Goal: Task Accomplishment & Management: Complete application form

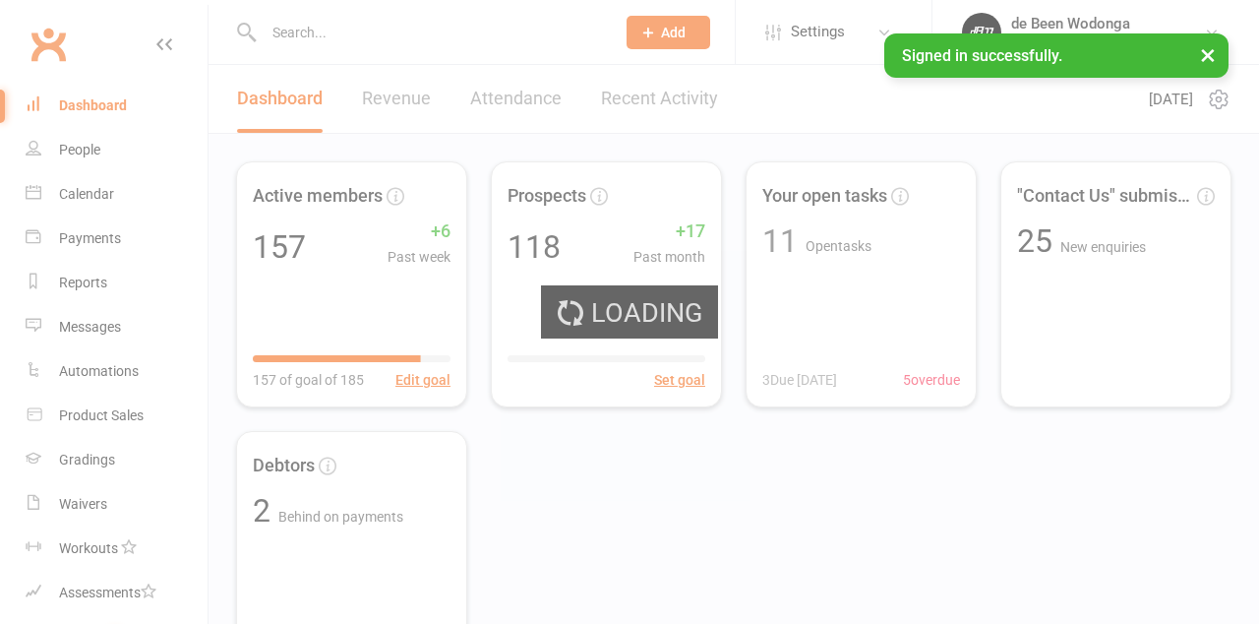
select select "100"
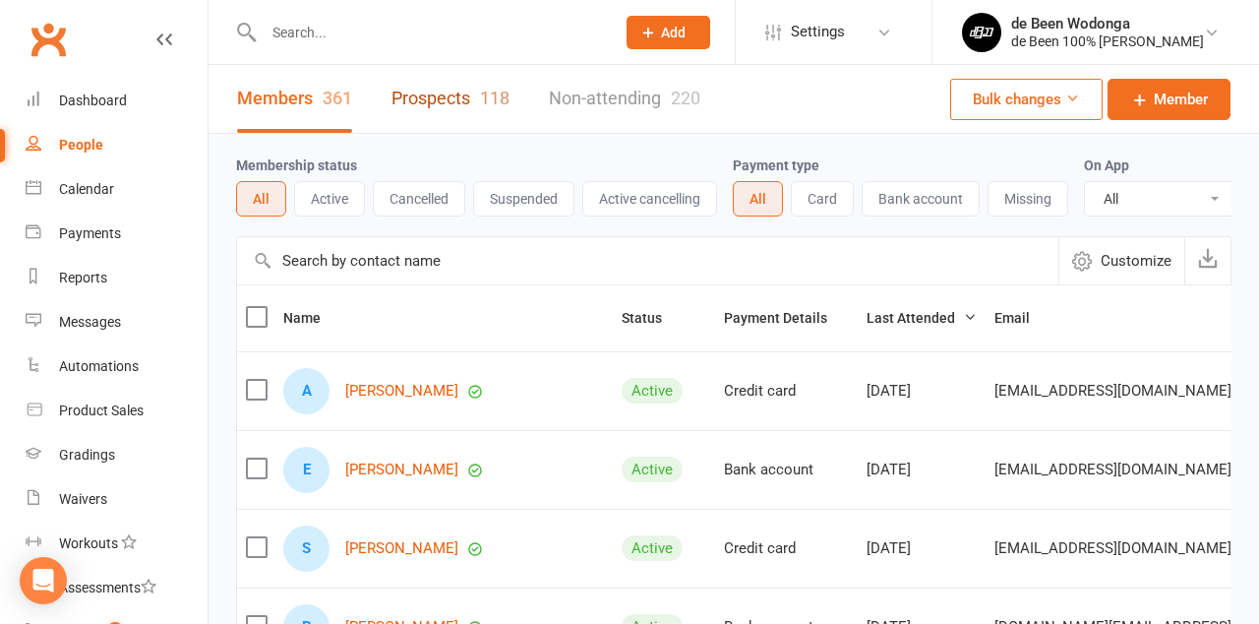
click at [457, 98] on link "Prospects 118" at bounding box center [451, 99] width 118 height 68
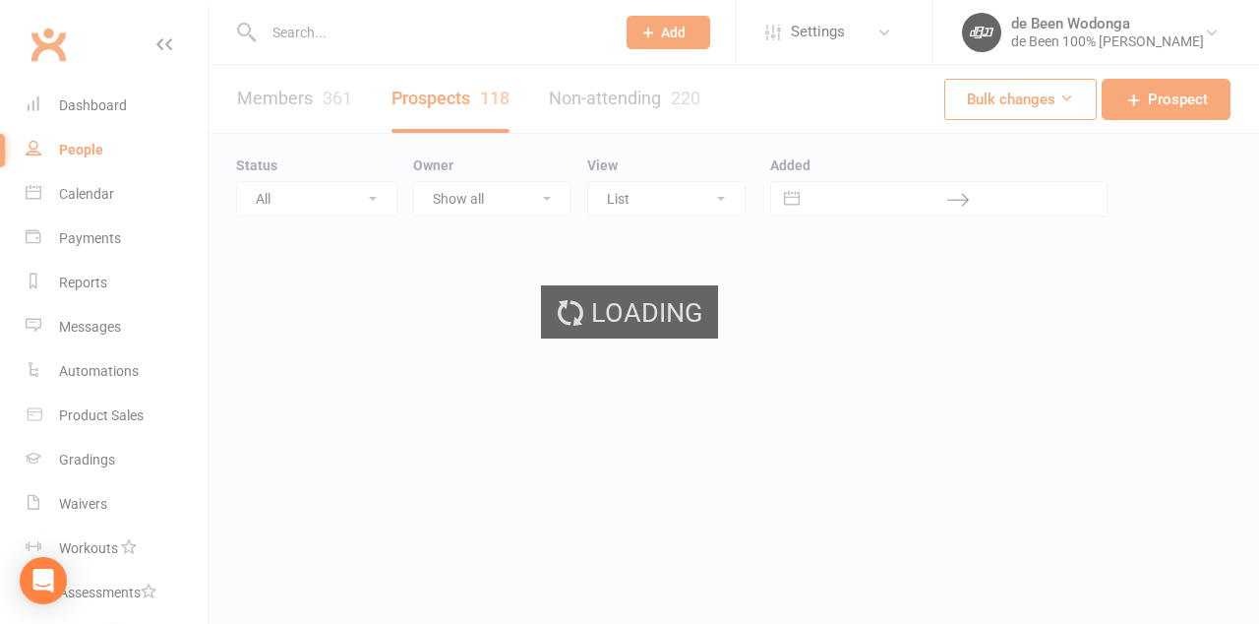
select select "50"
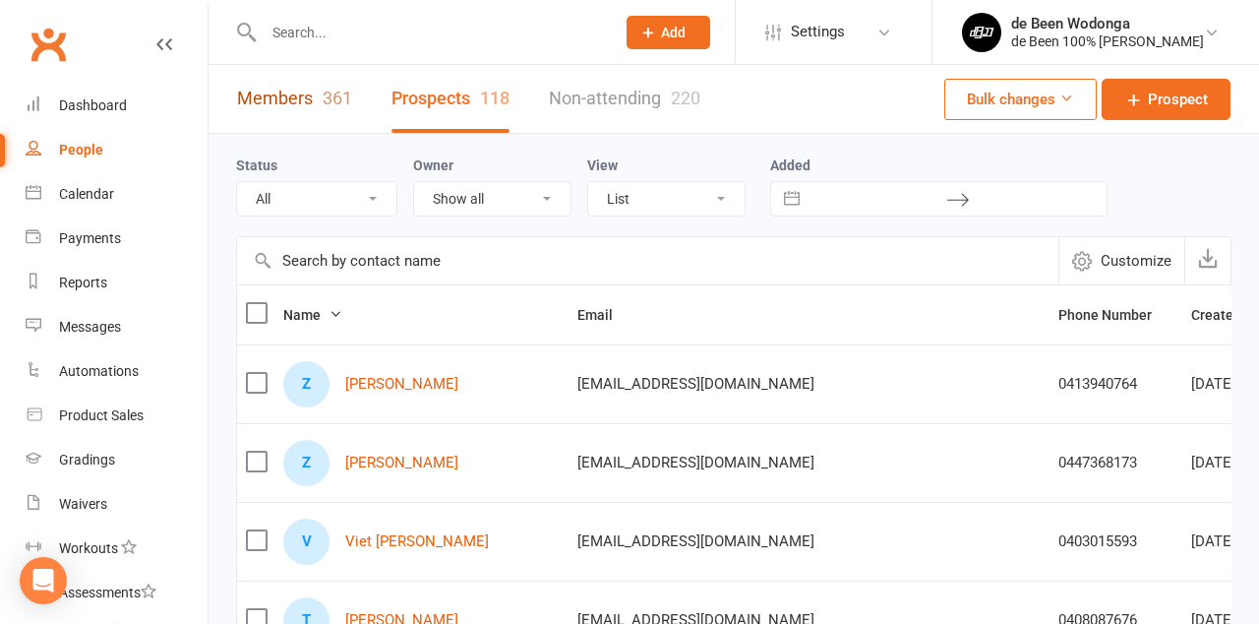
click at [269, 96] on link "Members 361" at bounding box center [294, 99] width 115 height 68
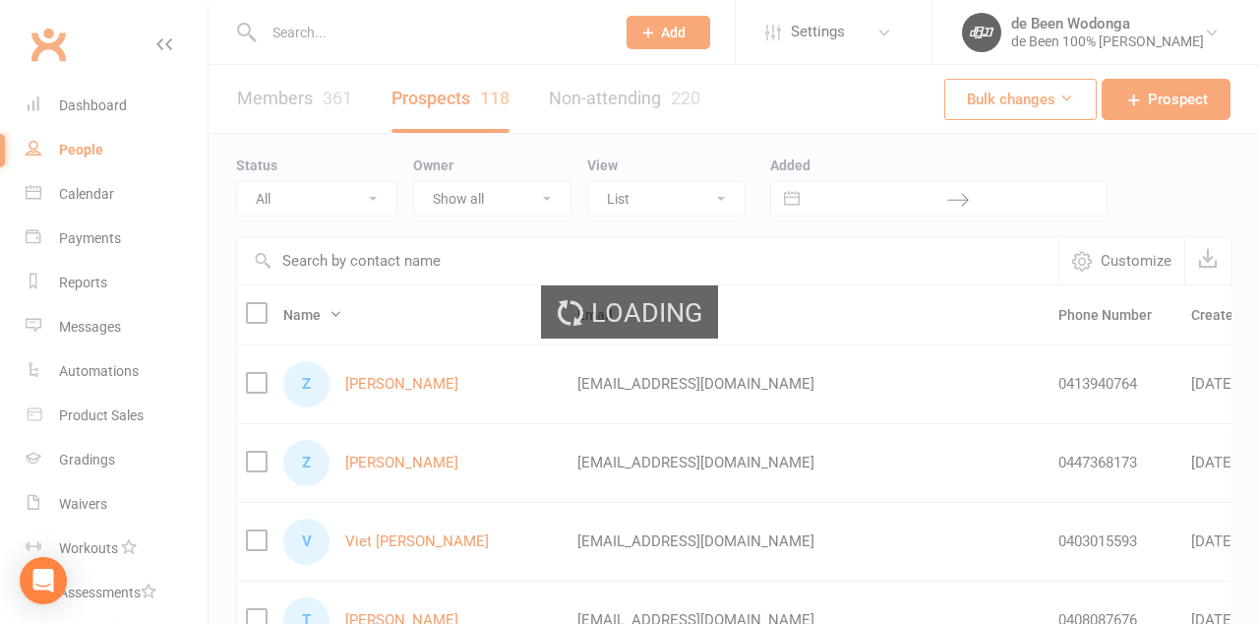
select select "100"
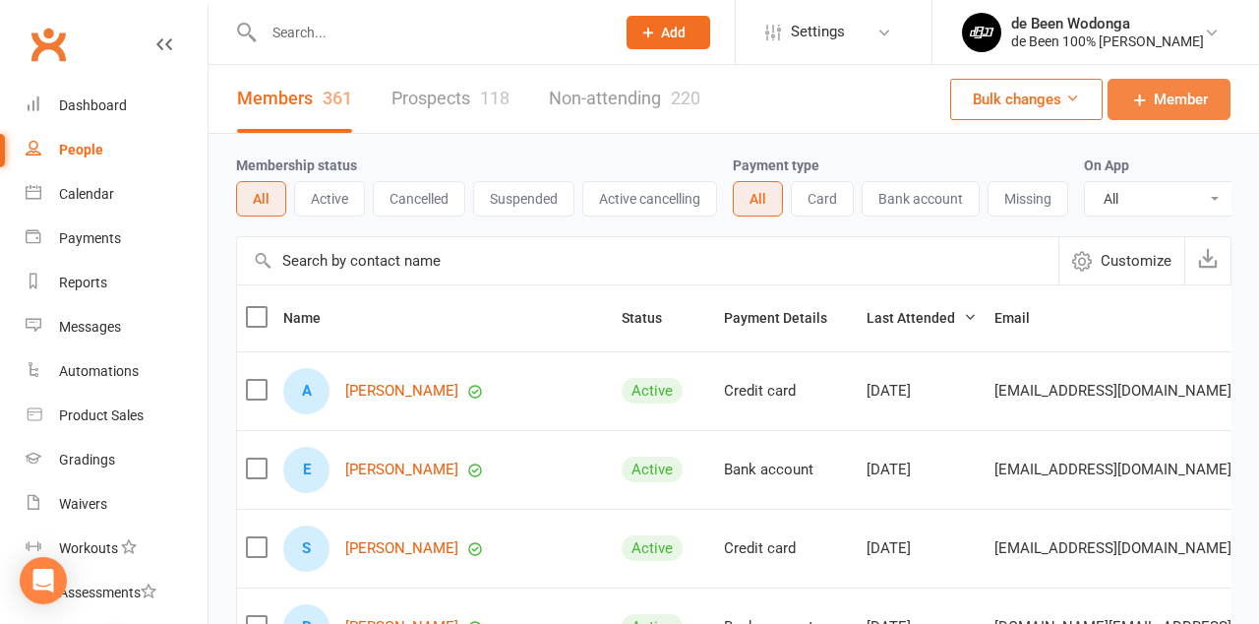
click at [1144, 101] on icon at bounding box center [1140, 100] width 20 height 20
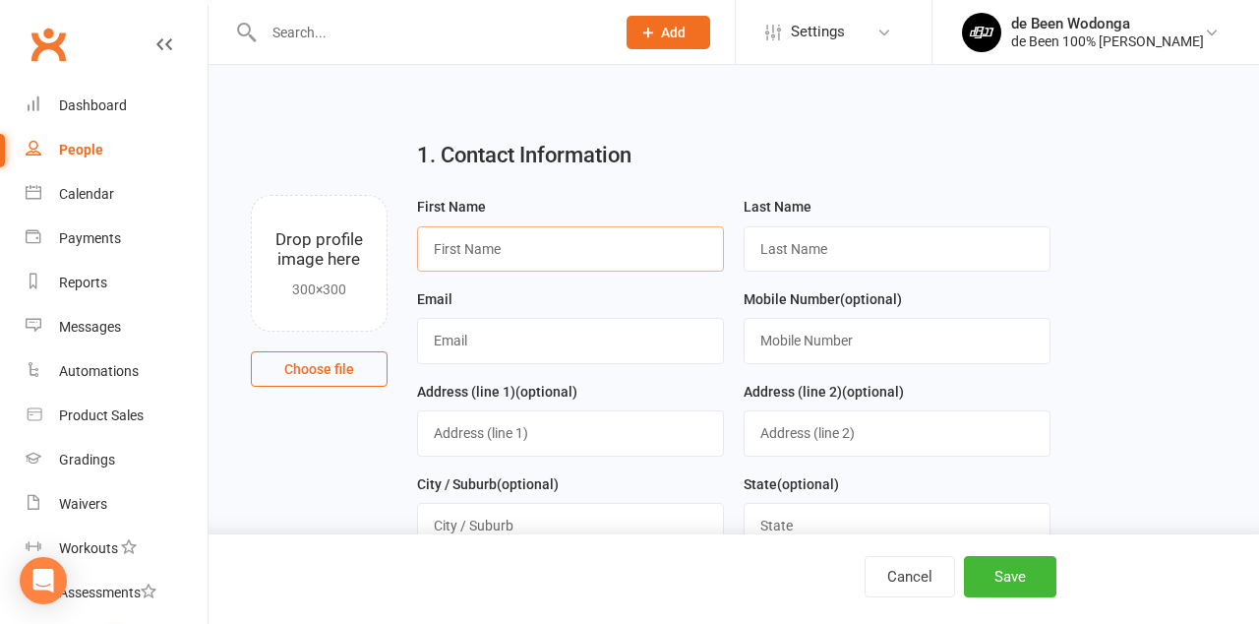
click at [462, 251] on input "text" at bounding box center [570, 248] width 307 height 45
type input "Sandford"
click at [813, 259] on input "text" at bounding box center [897, 248] width 307 height 45
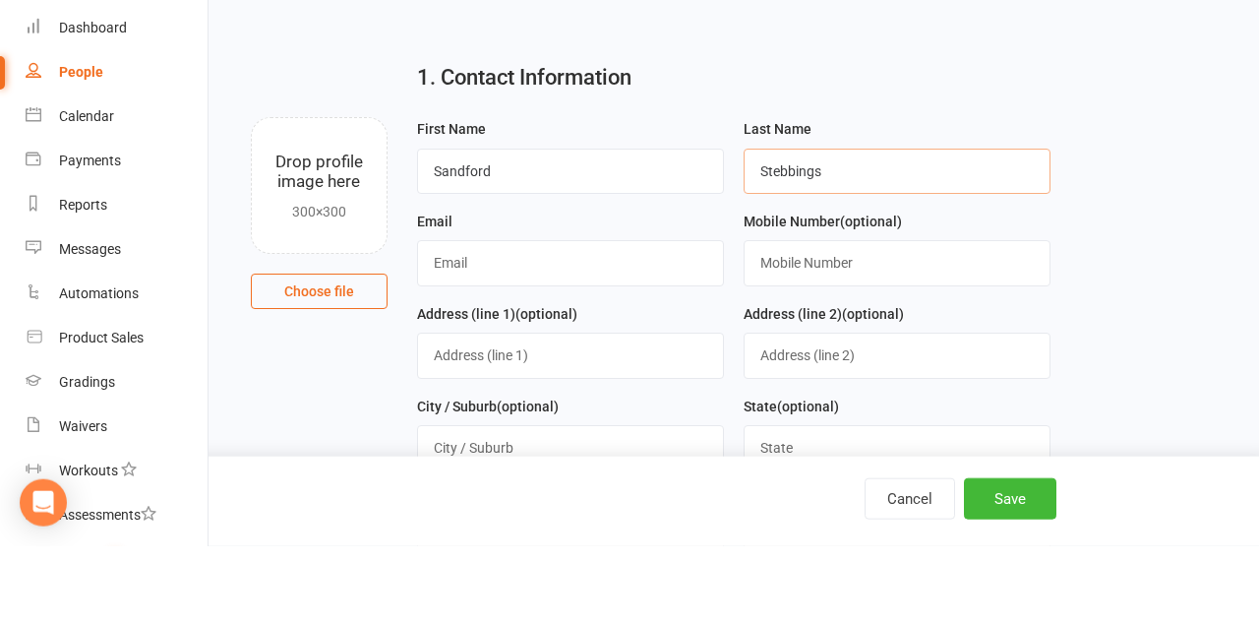
type input "Stebbings"
click at [486, 345] on input "text" at bounding box center [570, 340] width 307 height 45
click at [460, 344] on input "[PERSON_NAME]." at bounding box center [570, 340] width 307 height 45
click at [525, 341] on input "Sandford." at bounding box center [570, 340] width 307 height 45
type input "[EMAIL_ADDRESS][DOMAIN_NAME]"
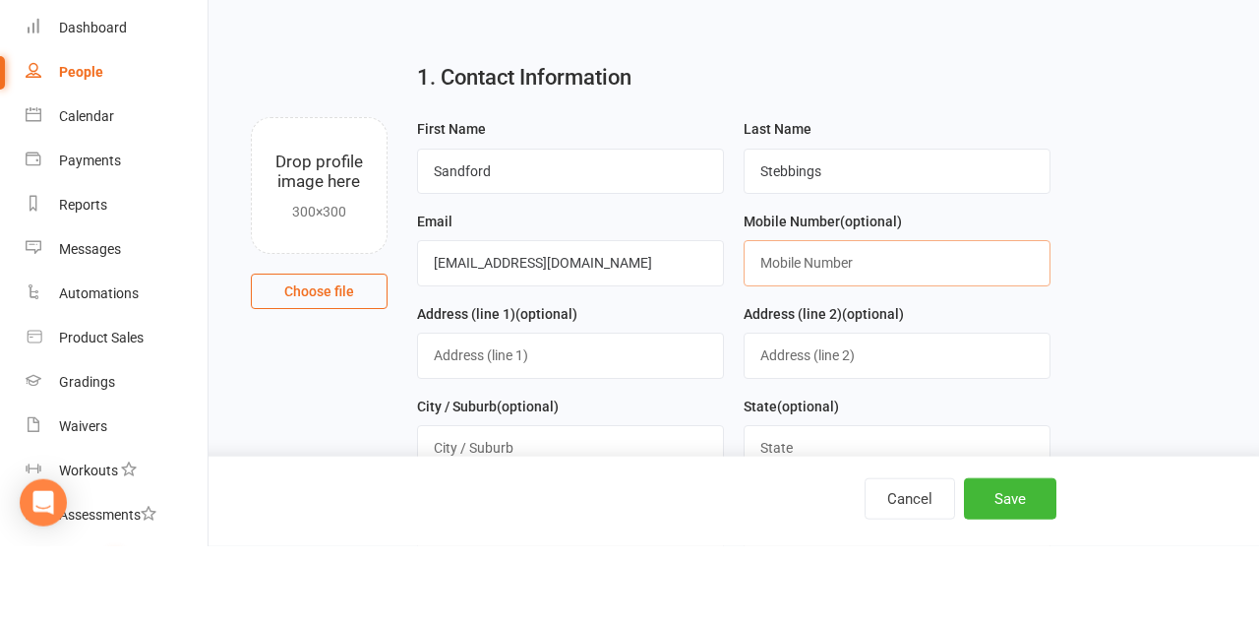
click at [829, 349] on input "text" at bounding box center [897, 340] width 307 height 45
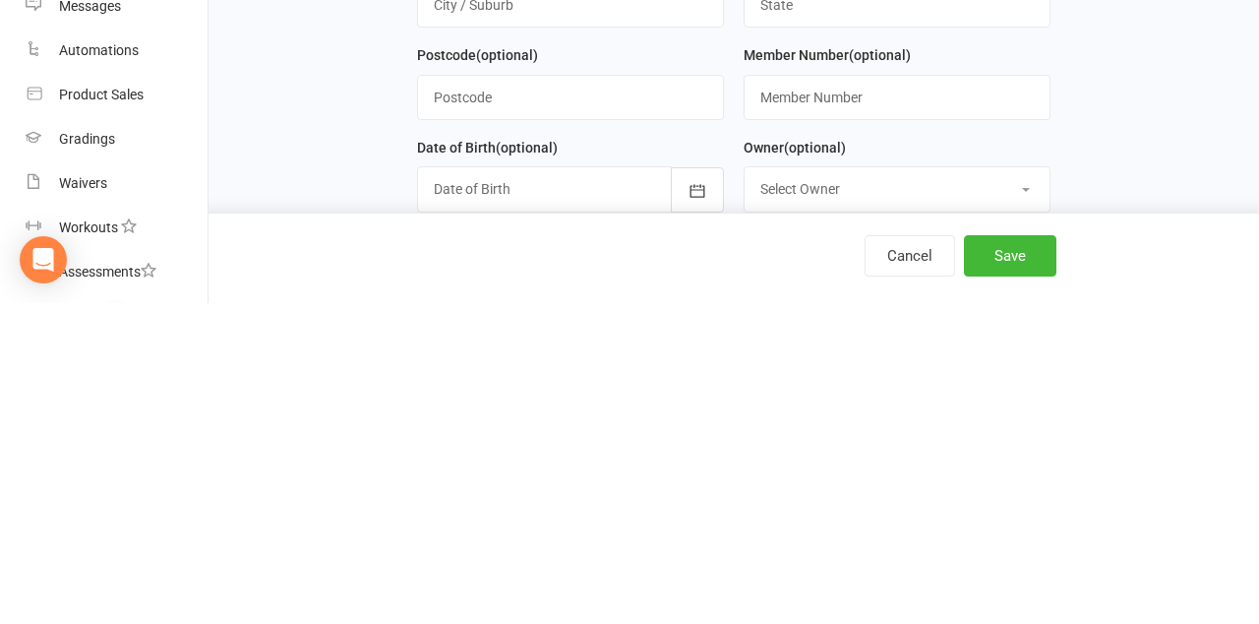
scroll to position [203, 0]
type input "0412754892"
click at [700, 515] on icon "button" at bounding box center [698, 509] width 20 height 20
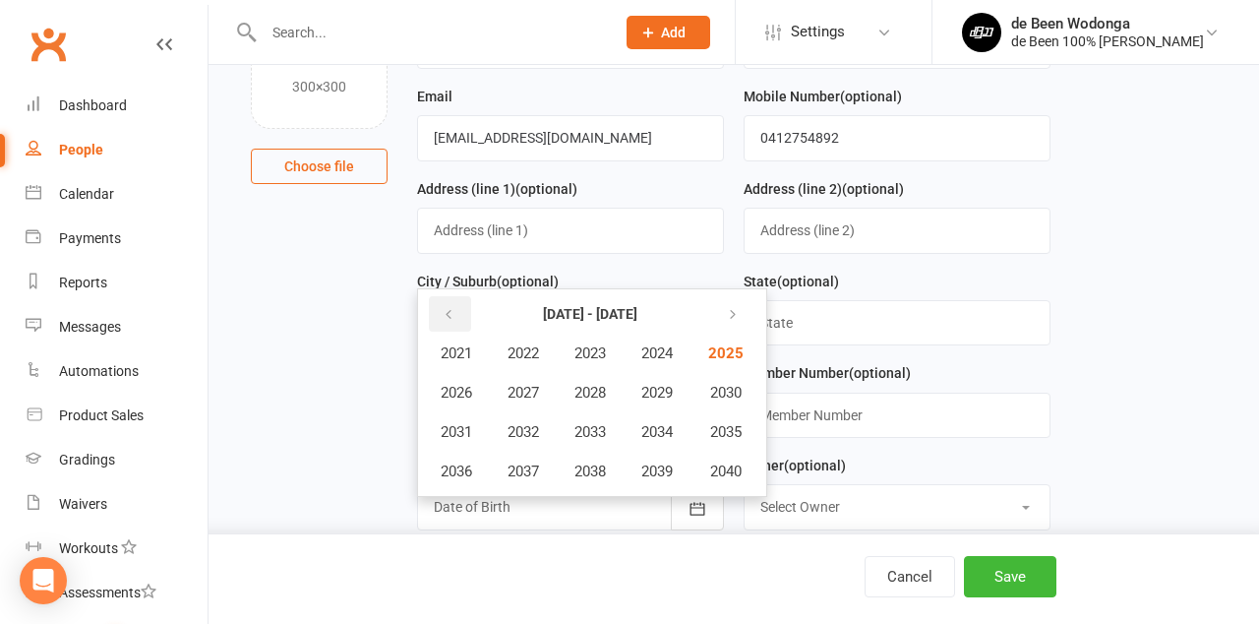
click at [445, 315] on icon "button" at bounding box center [449, 315] width 14 height 16
click at [441, 329] on button "button" at bounding box center [450, 313] width 42 height 35
click at [738, 397] on span "1990" at bounding box center [723, 393] width 31 height 18
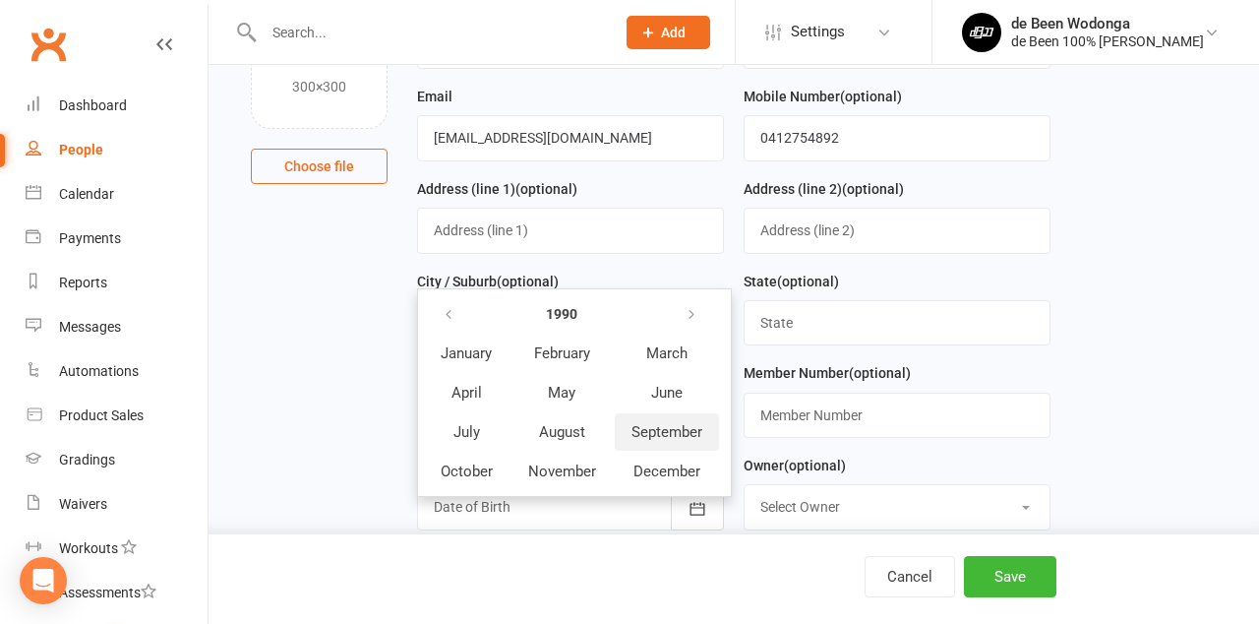
click at [681, 435] on span "September" at bounding box center [667, 432] width 71 height 18
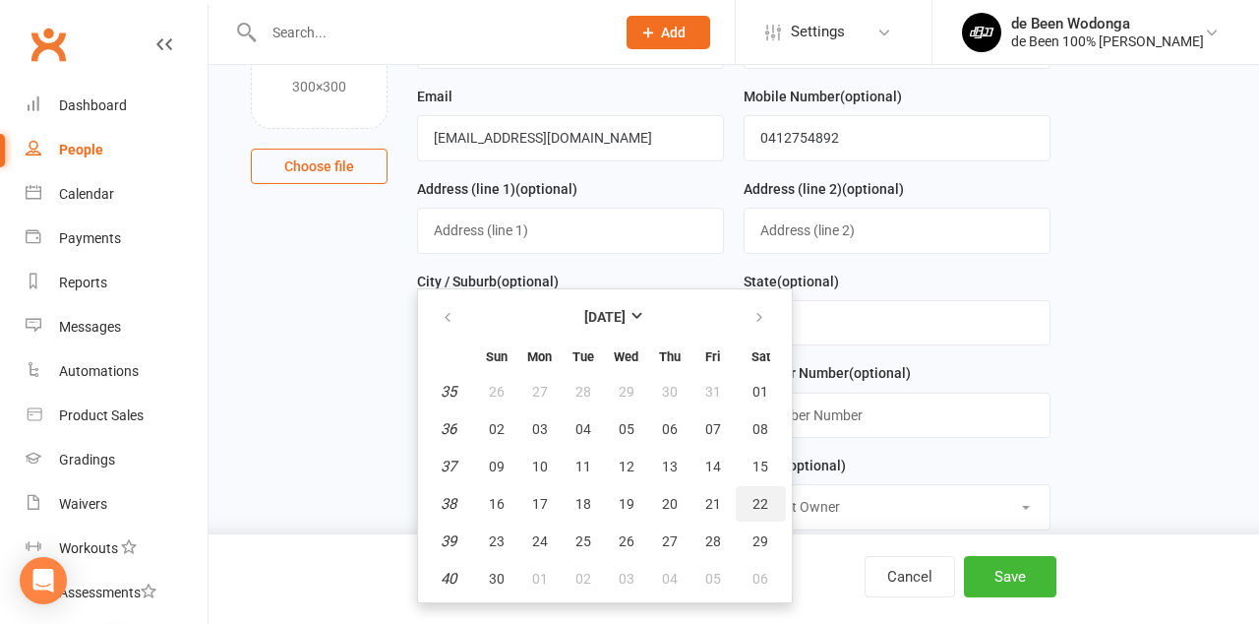
click at [761, 506] on span "22" at bounding box center [761, 504] width 16 height 16
type input "[DATE]"
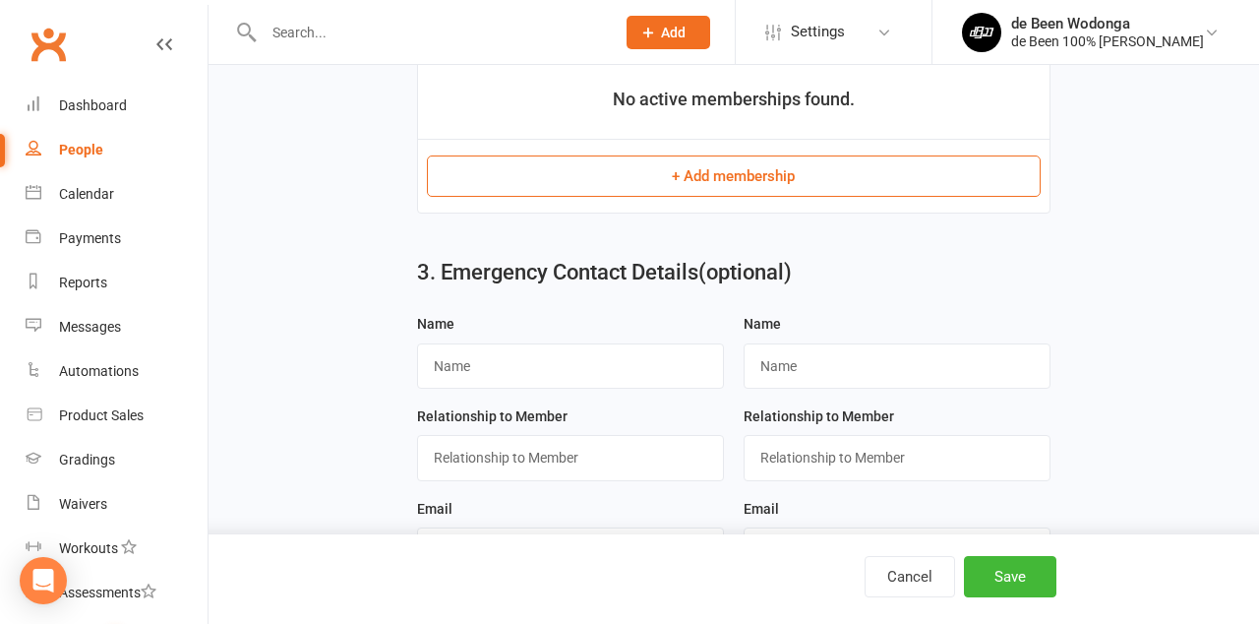
scroll to position [911, 0]
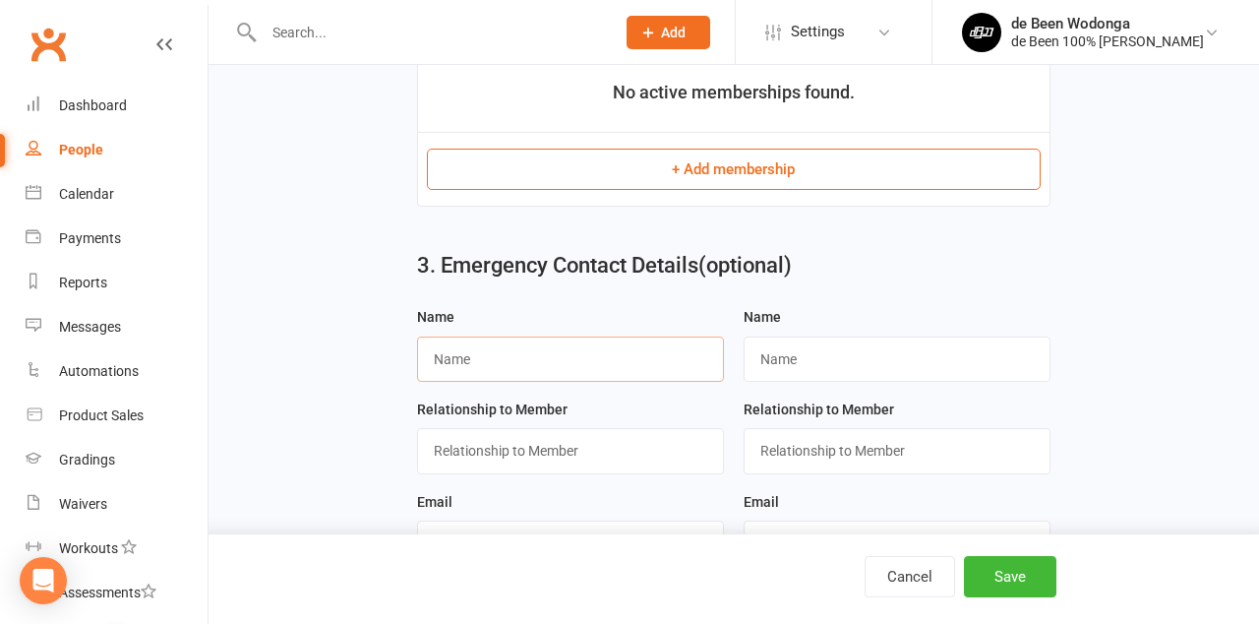
click at [478, 368] on input "text" at bounding box center [570, 358] width 307 height 45
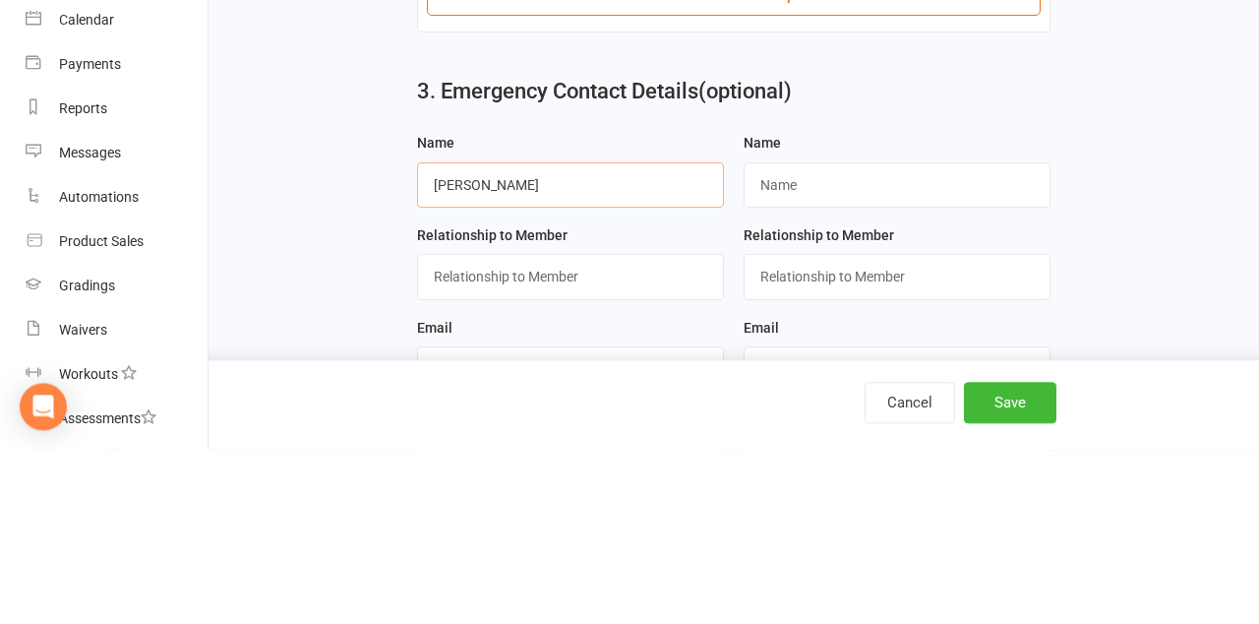
type input "[PERSON_NAME]"
click at [574, 456] on input "text" at bounding box center [570, 450] width 307 height 45
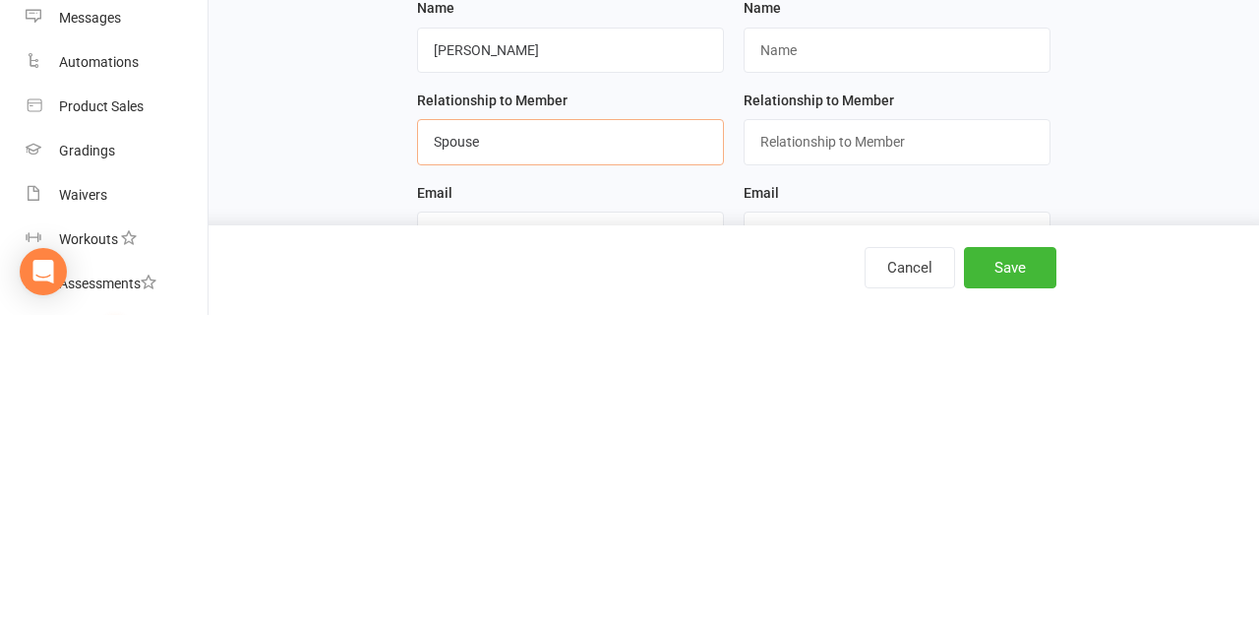
scroll to position [933, 0]
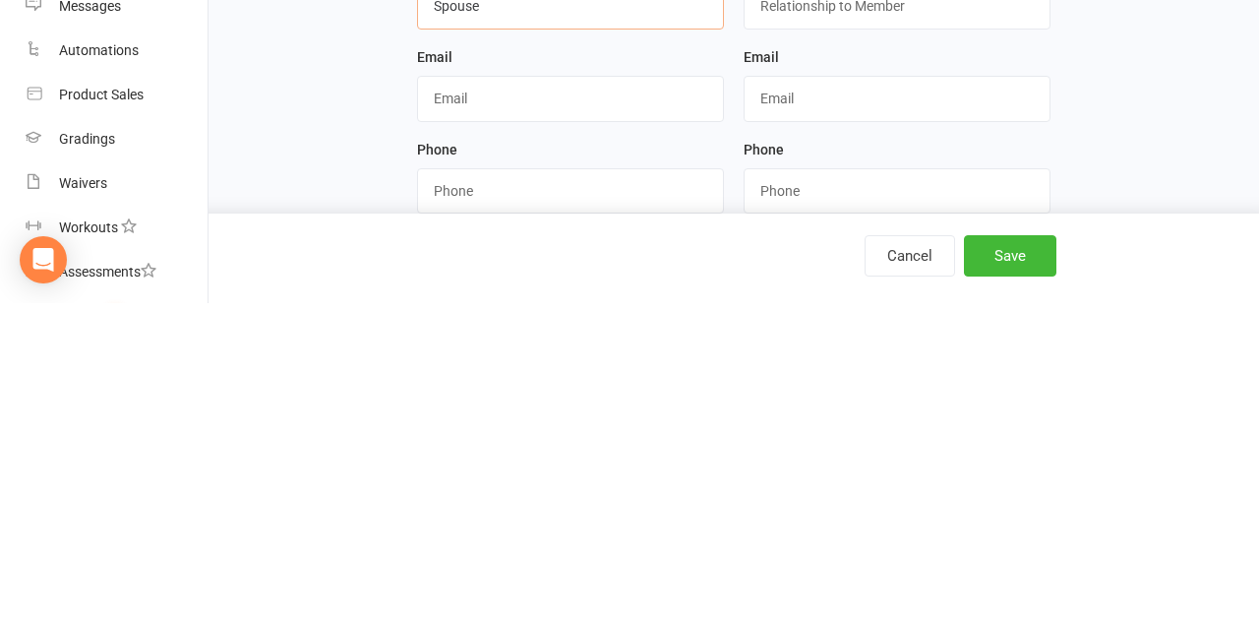
type input "Spouse"
click at [470, 519] on input "string" at bounding box center [570, 511] width 307 height 45
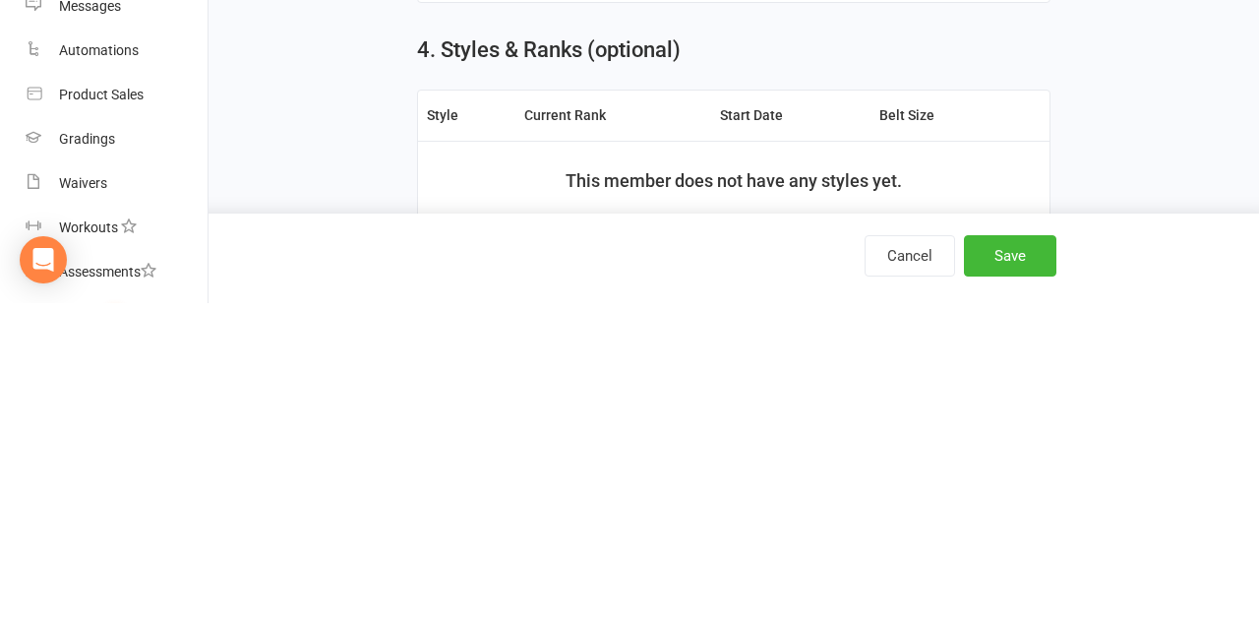
scroll to position [1444, 0]
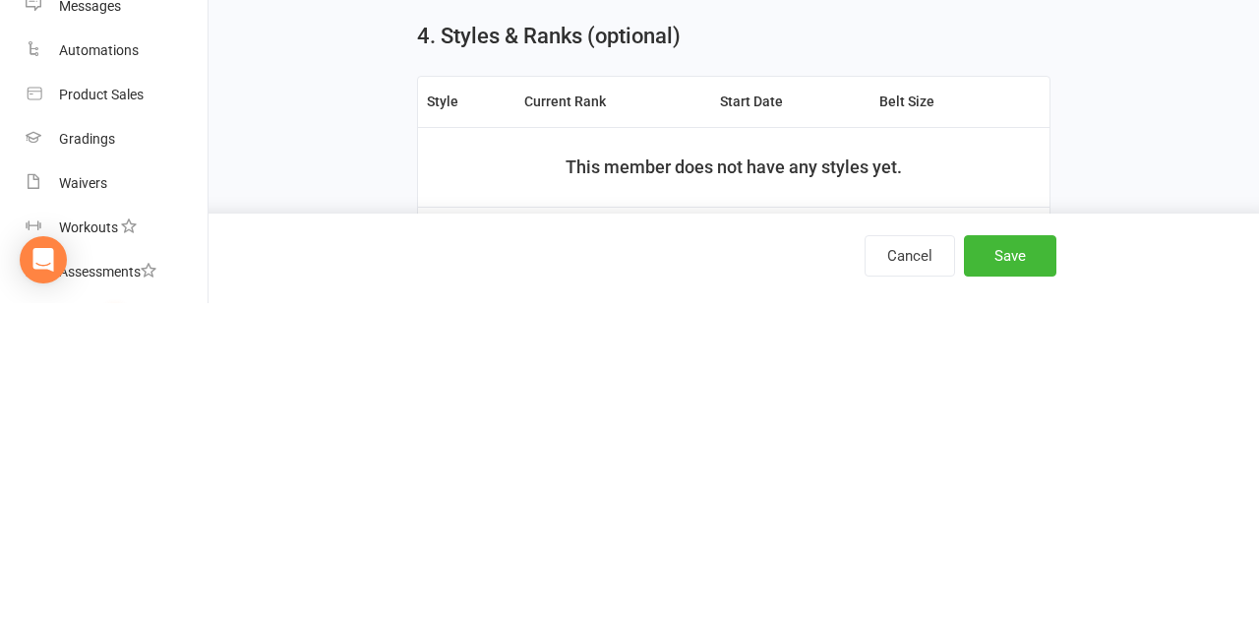
type input "0401171791"
click at [1020, 597] on button "Save" at bounding box center [1010, 576] width 92 height 41
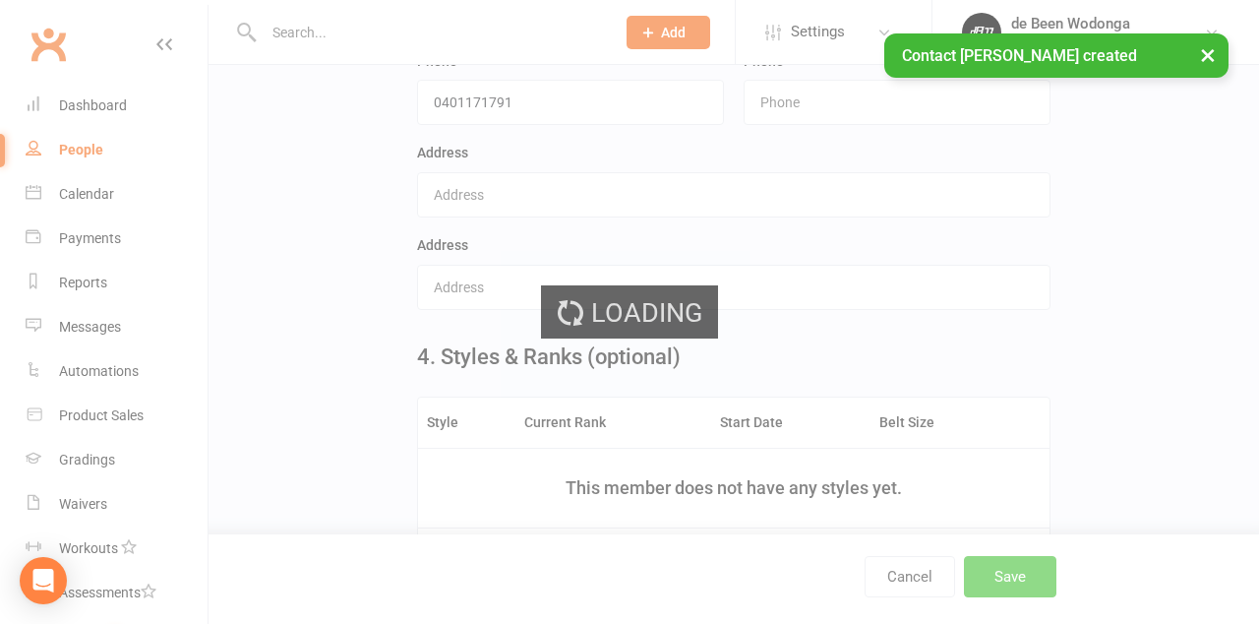
scroll to position [0, 0]
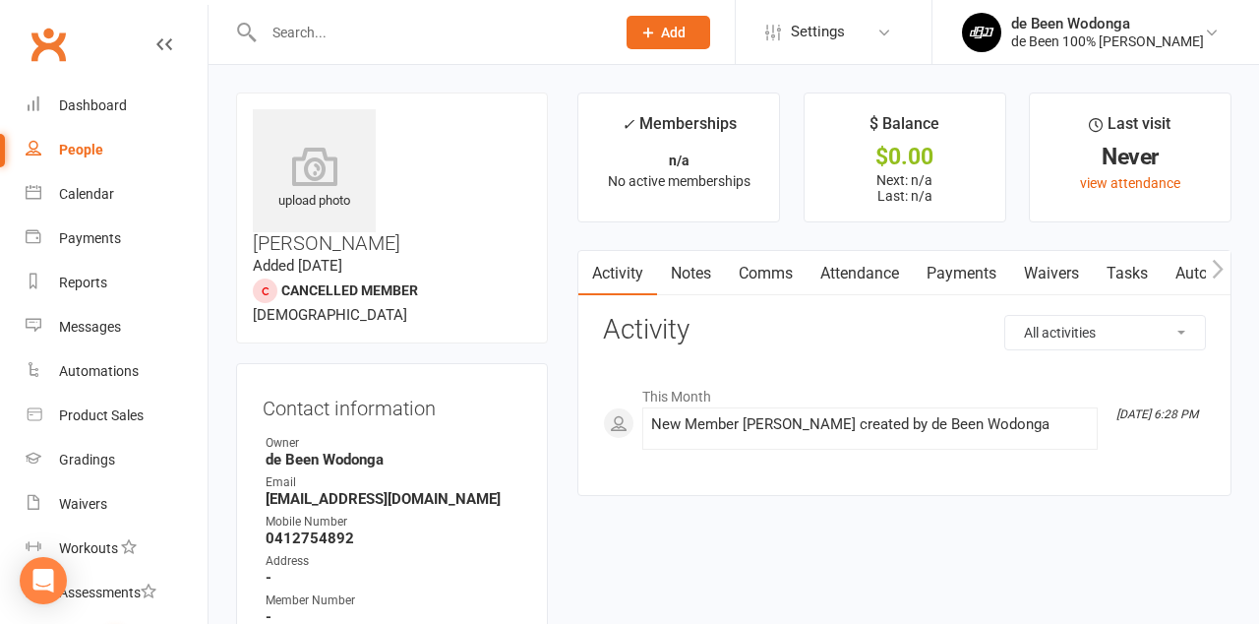
click at [1062, 270] on link "Waivers" at bounding box center [1051, 273] width 83 height 45
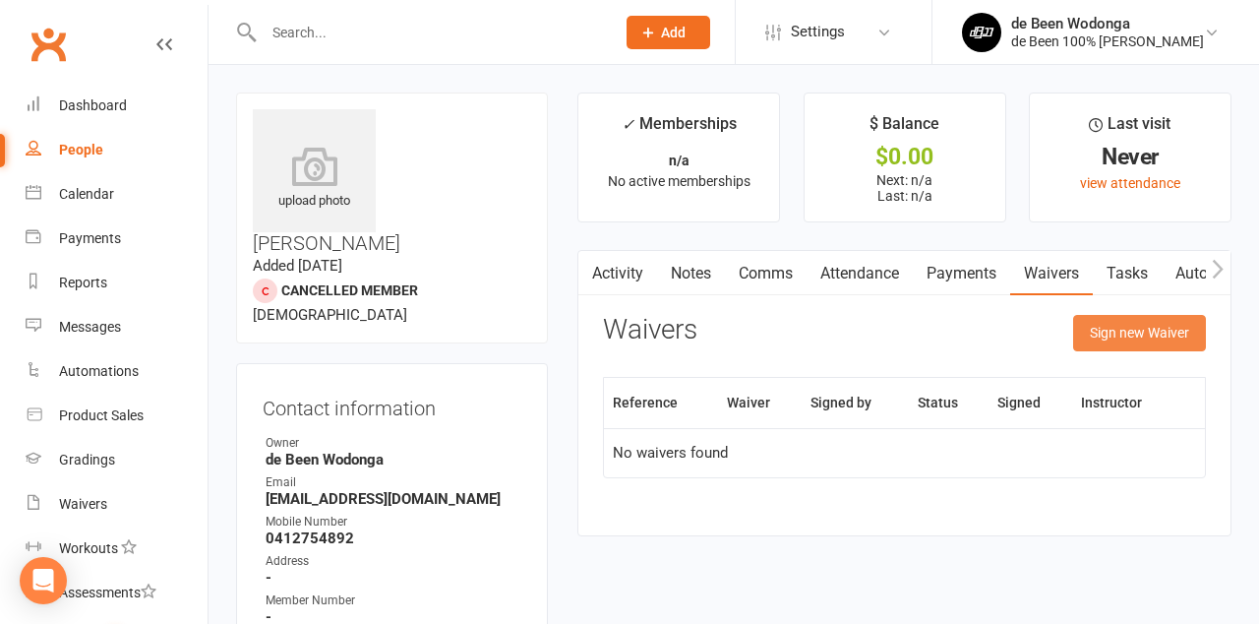
click at [1133, 337] on button "Sign new Waiver" at bounding box center [1139, 332] width 133 height 35
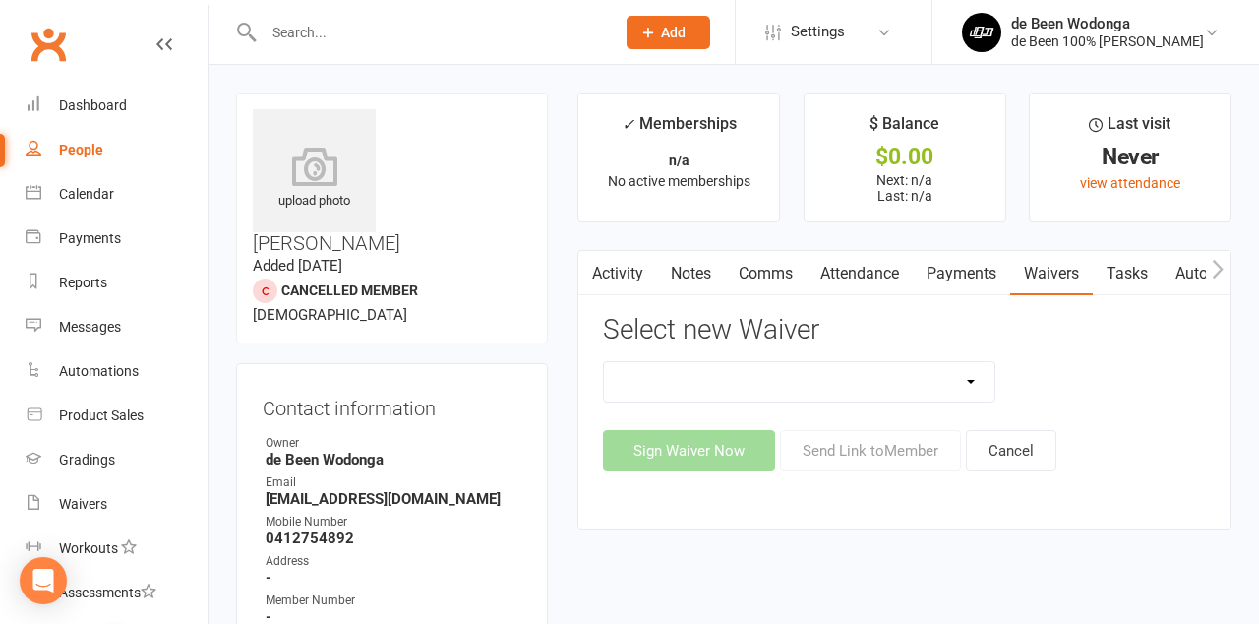
click at [978, 390] on select "1.0 Introductory Waiver 1.1 Introductory Waiver - Bring a friend! 1.2 Two Class…" at bounding box center [799, 381] width 390 height 39
select select "13427"
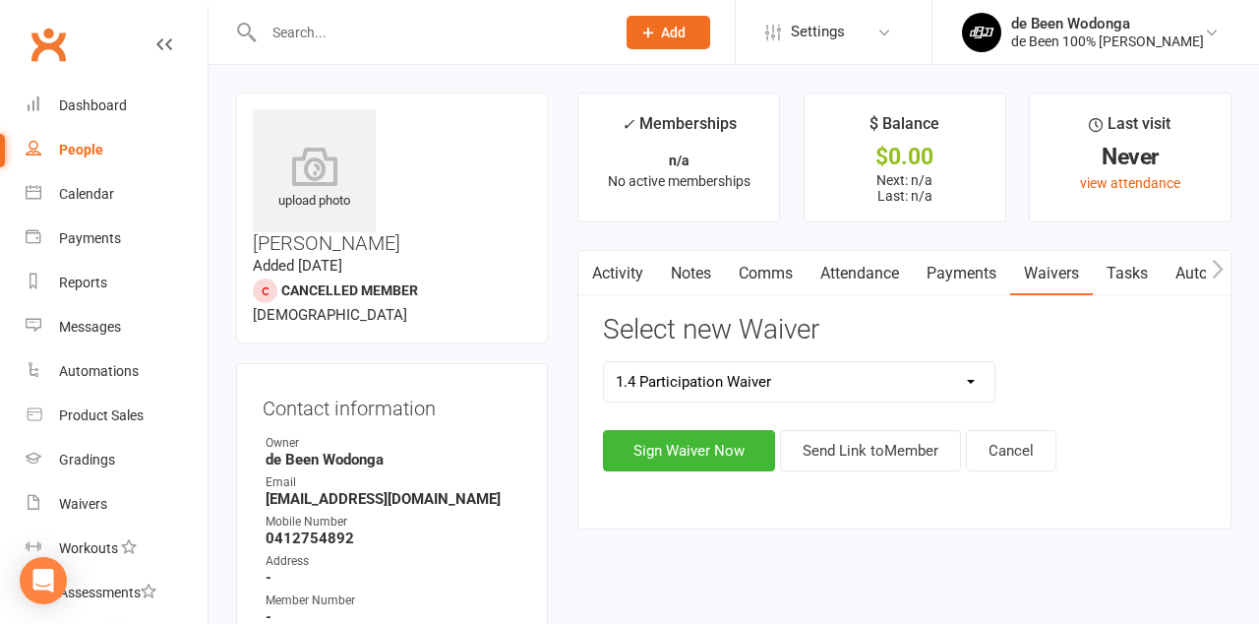
click at [723, 447] on button "Sign Waiver Now" at bounding box center [689, 450] width 172 height 41
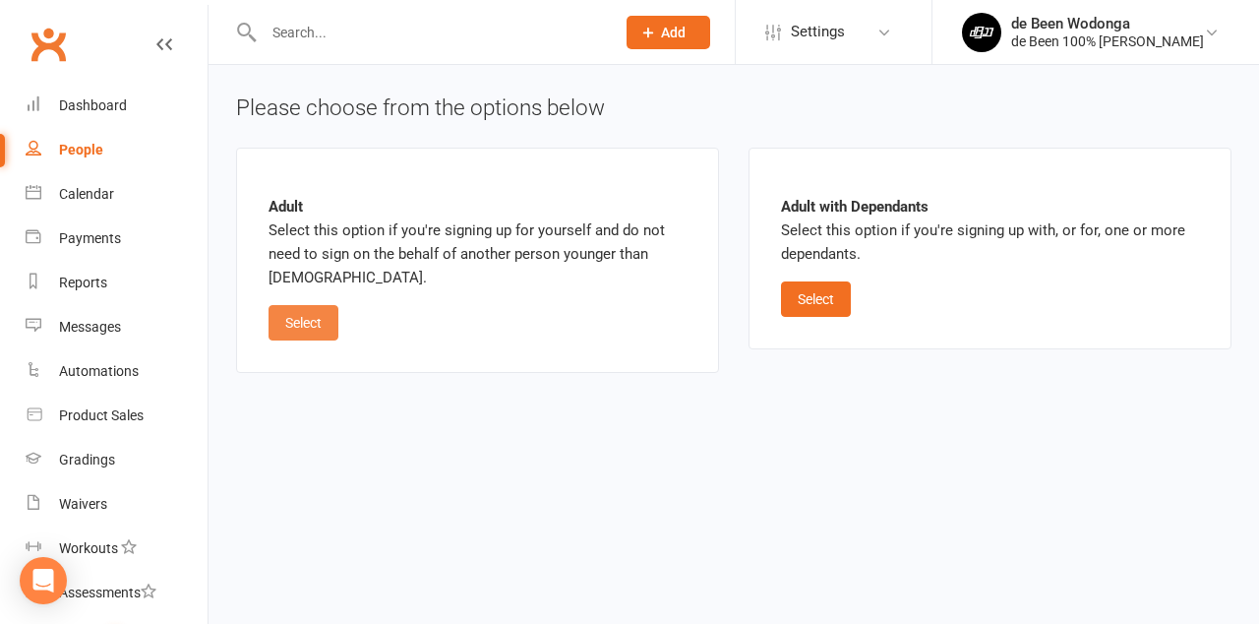
click at [293, 327] on button "Select" at bounding box center [304, 322] width 70 height 35
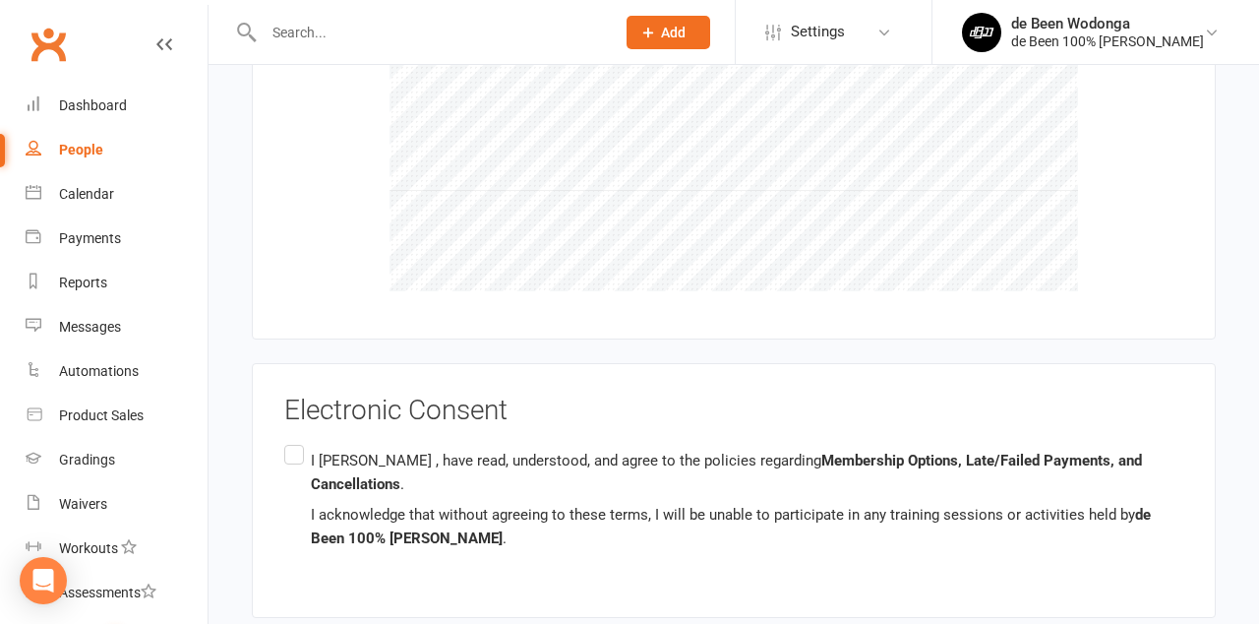
scroll to position [2307, 0]
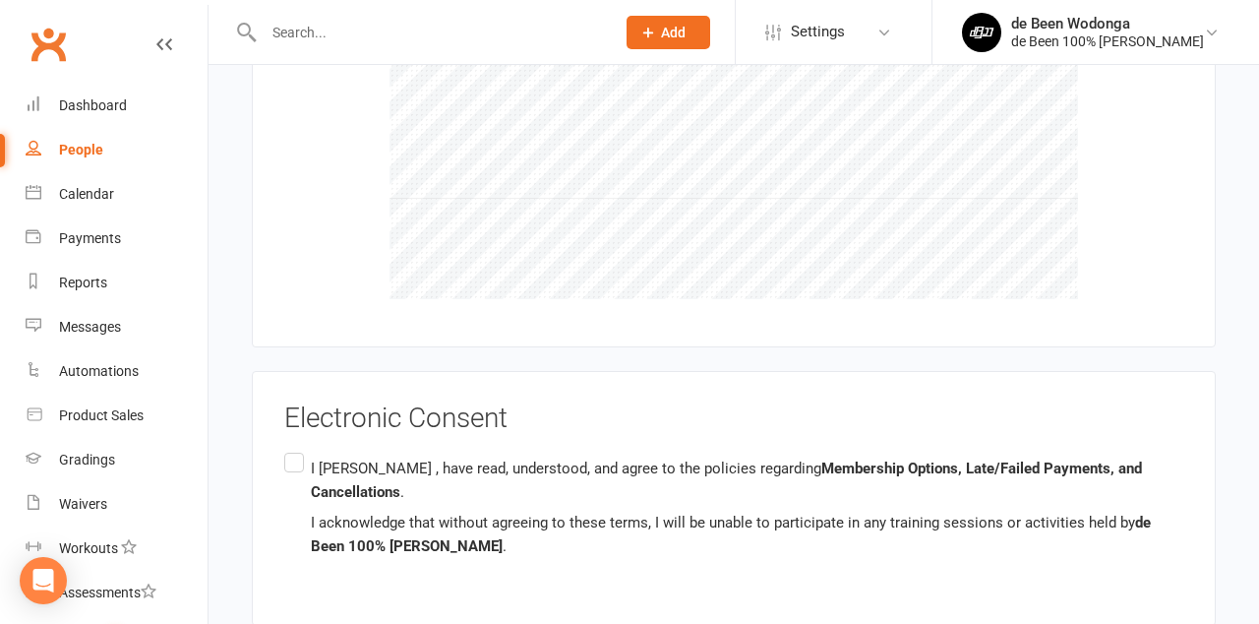
click at [291, 449] on label "I [PERSON_NAME] , have read, understood, and agree to the policies regarding Me…" at bounding box center [733, 507] width 899 height 117
click at [291, 449] on input "I [PERSON_NAME] , have read, understood, and agree to the policies regarding Me…" at bounding box center [290, 449] width 13 height 0
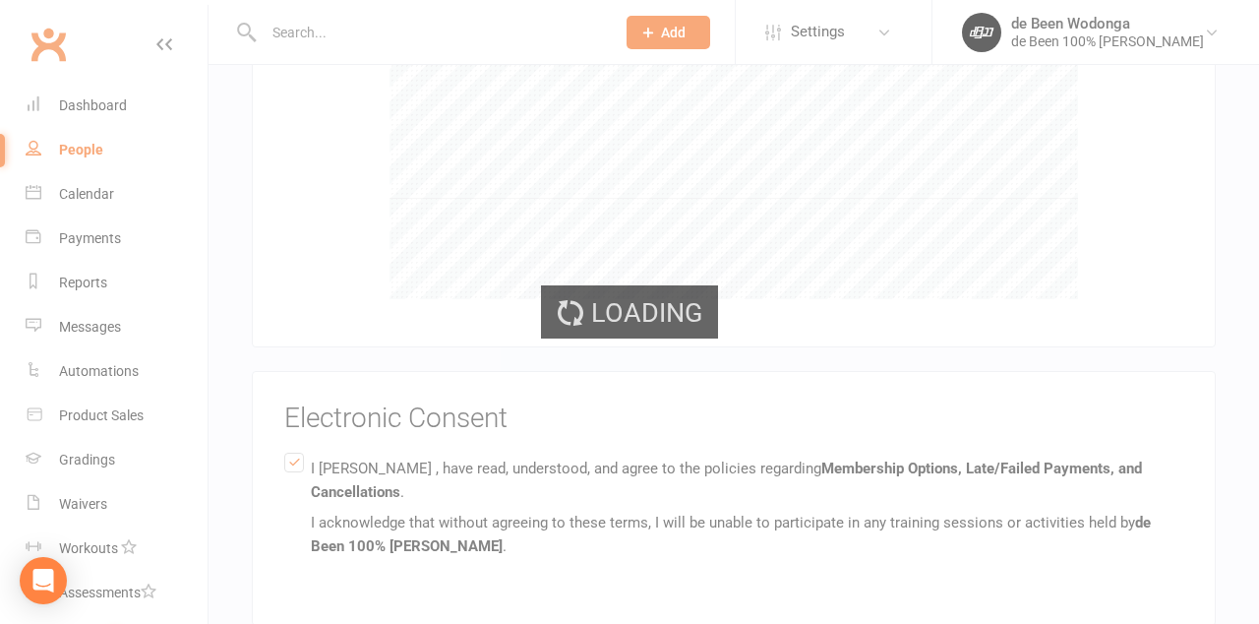
scroll to position [2104, 0]
